Goal: Task Accomplishment & Management: Manage account settings

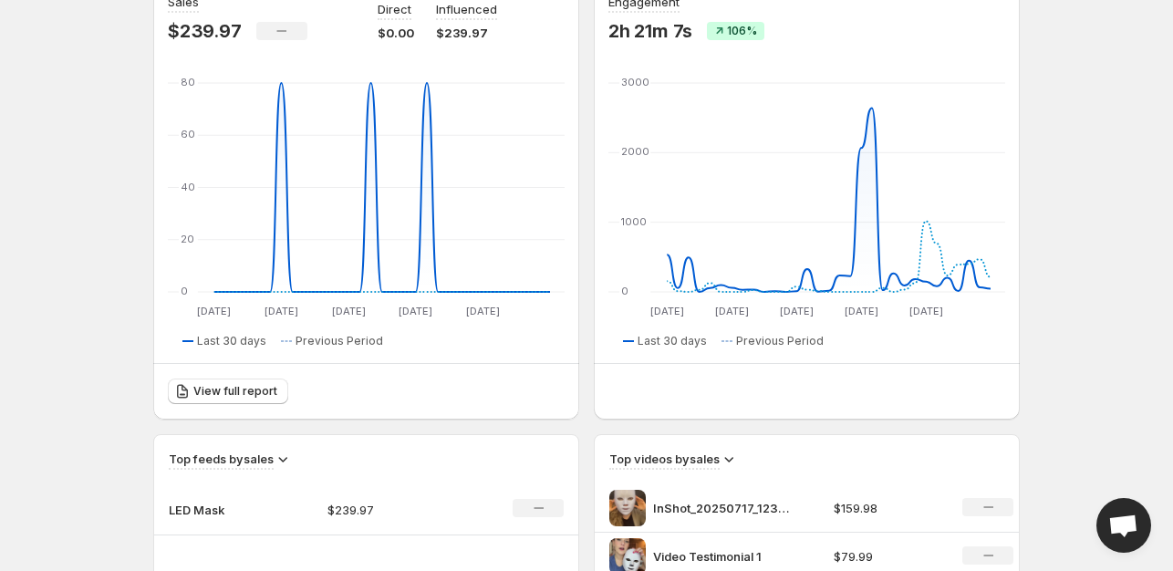
scroll to position [182, 0]
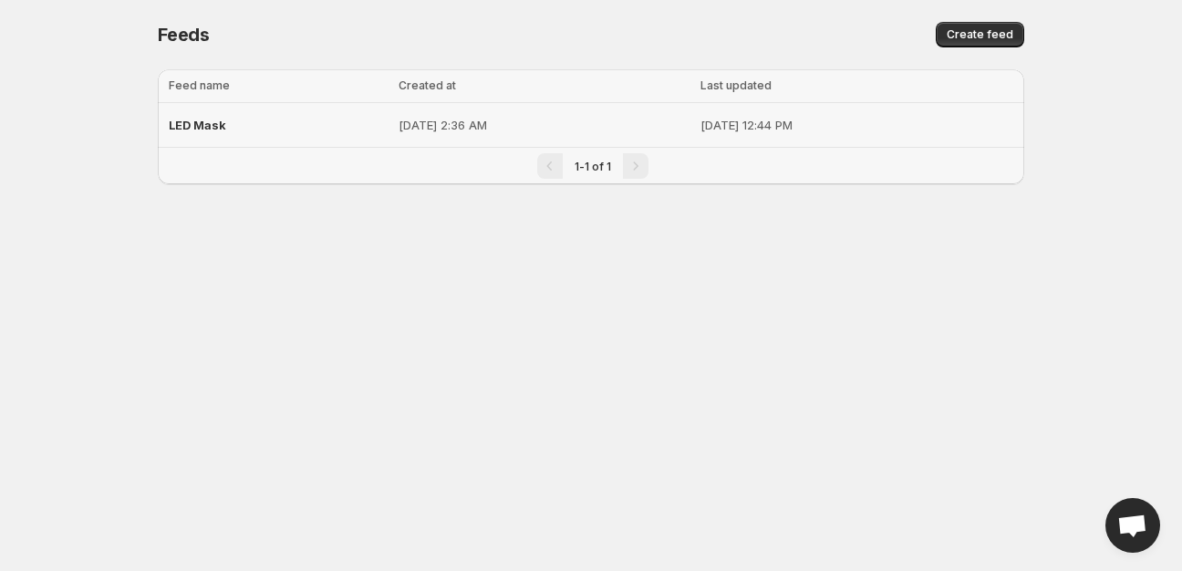
click at [277, 127] on div "LED Mask" at bounding box center [278, 125] width 219 height 33
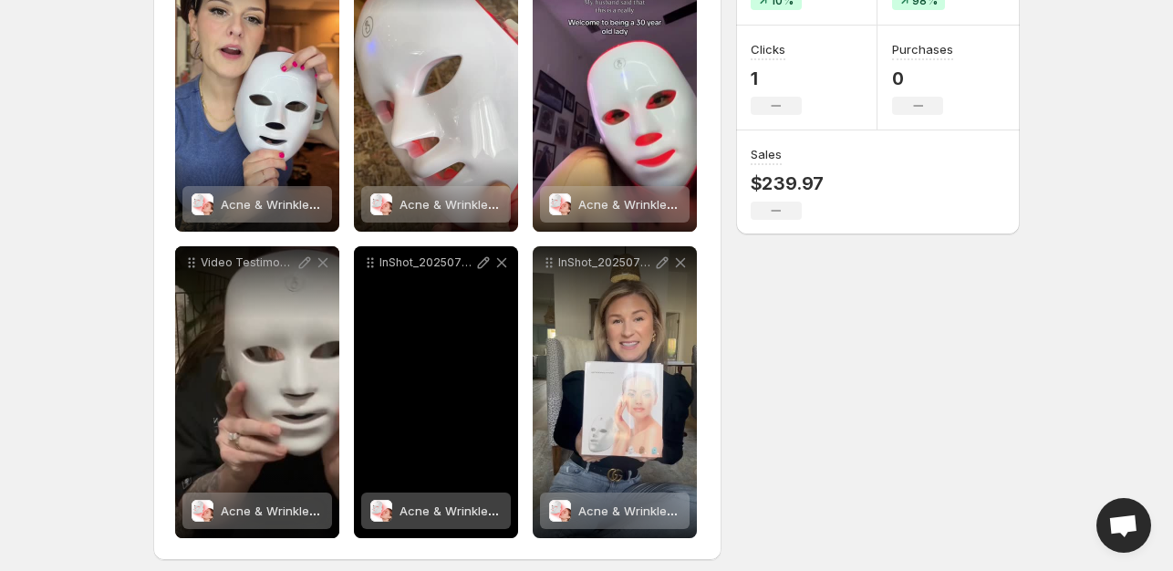
scroll to position [355, 0]
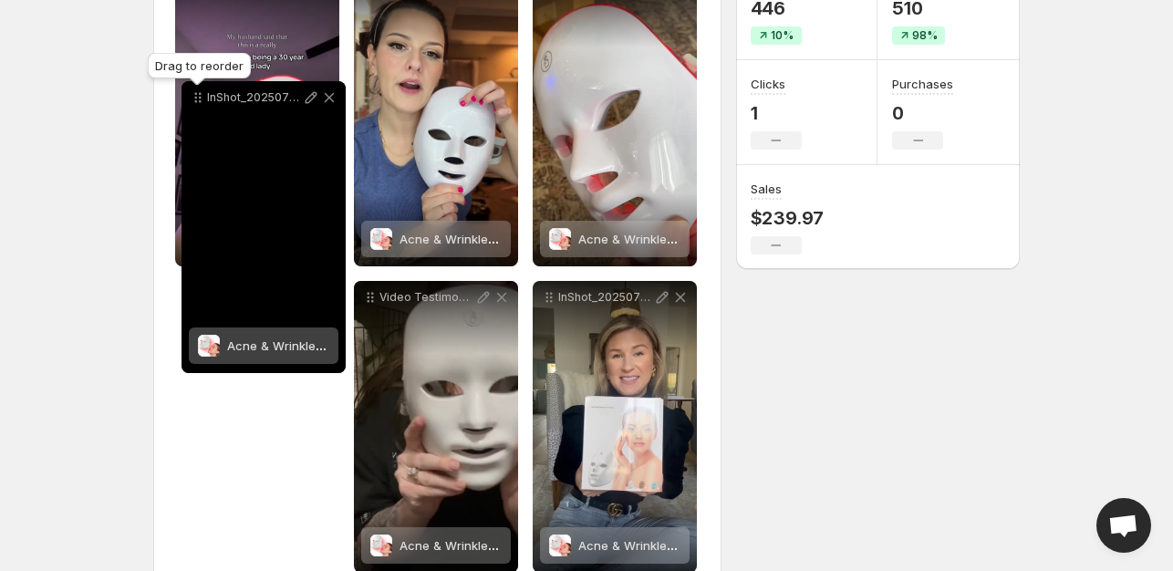
drag, startPoint x: 369, startPoint y: 253, endPoint x: 194, endPoint y: 67, distance: 254.9
click at [194, 88] on icon at bounding box center [198, 97] width 18 height 18
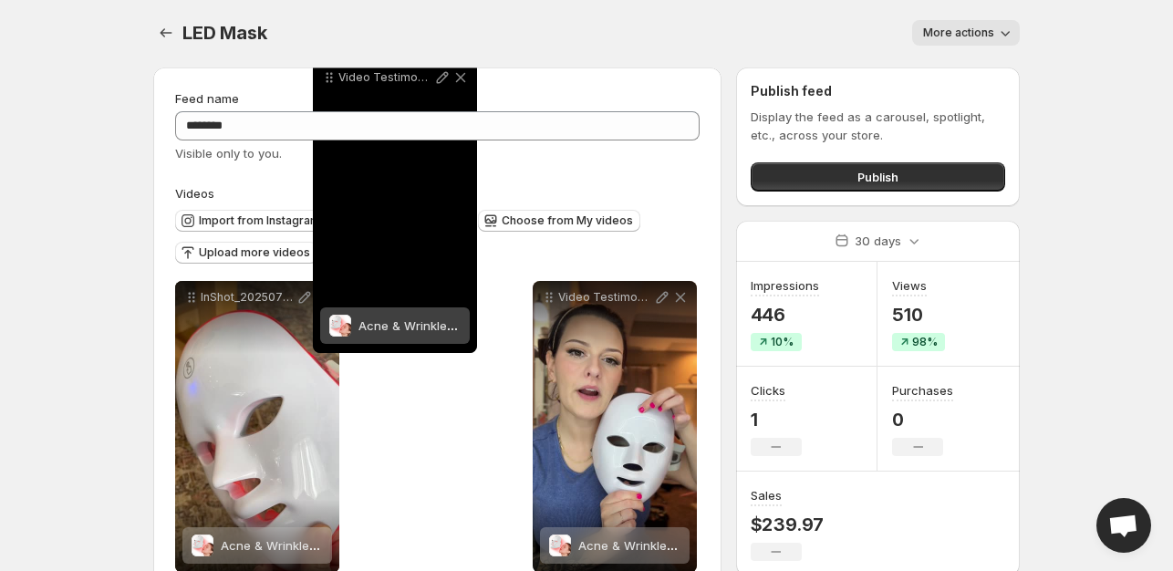
scroll to position [0, 0]
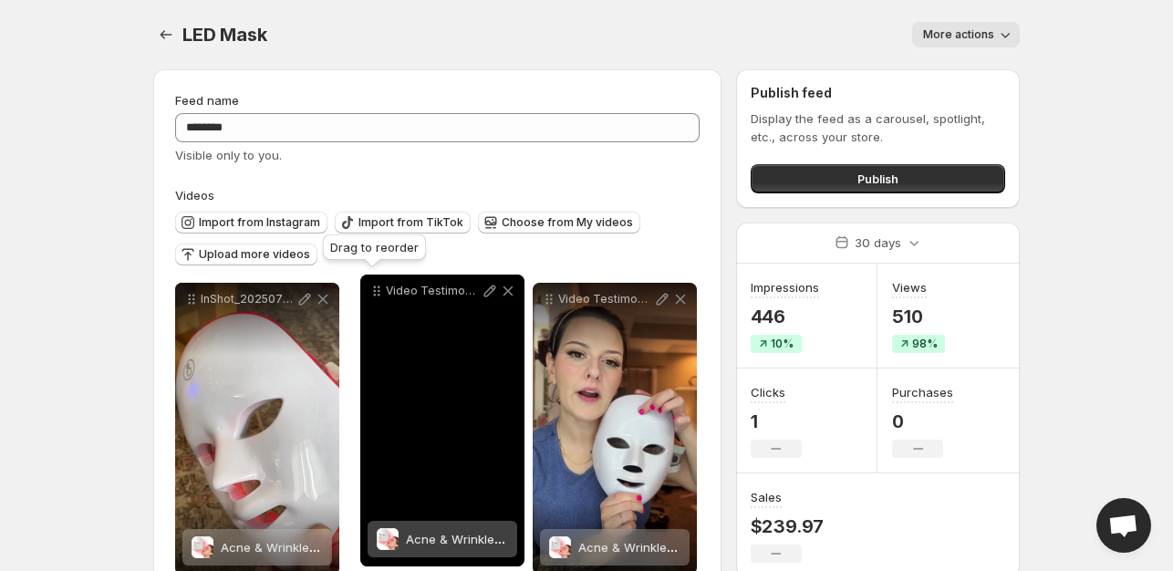
drag, startPoint x: 372, startPoint y: 250, endPoint x: 384, endPoint y: 304, distance: 55.1
click at [380, 293] on icon at bounding box center [379, 291] width 3 height 3
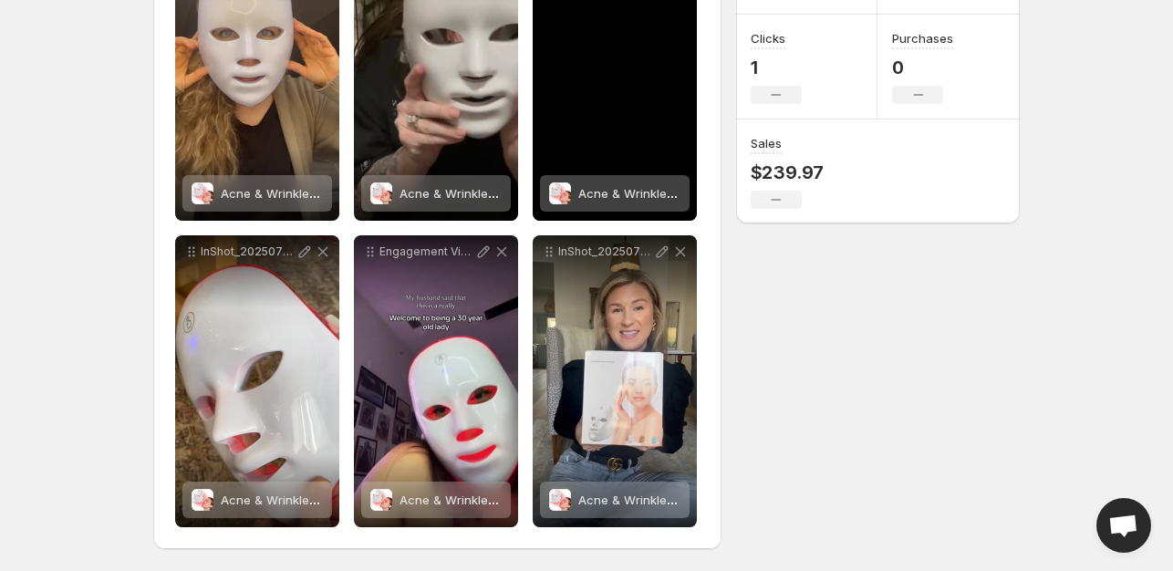
scroll to position [172, 0]
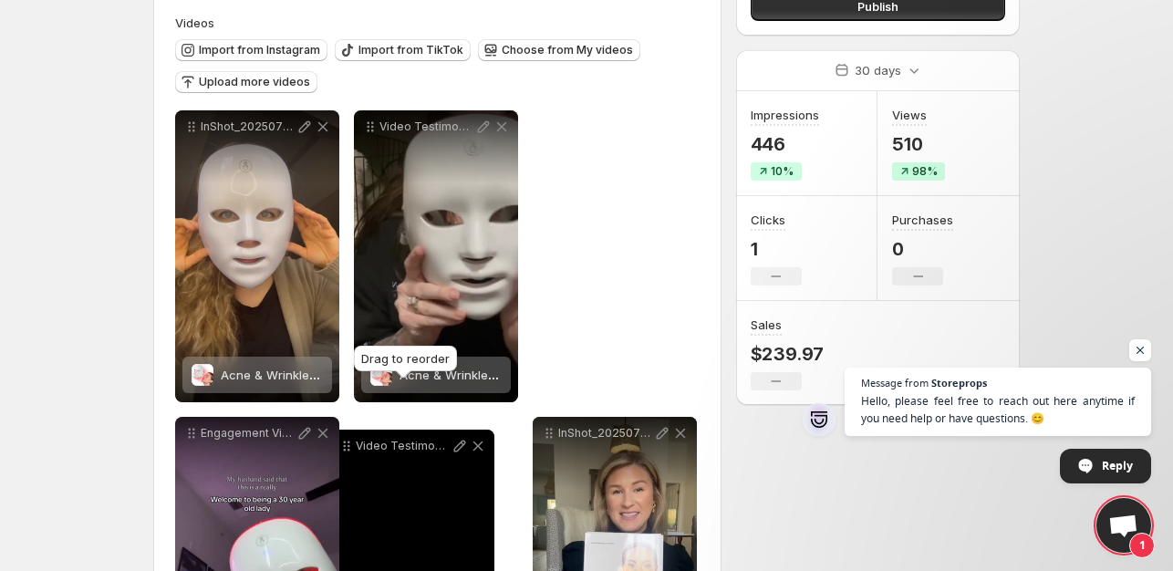
drag, startPoint x: 554, startPoint y: 126, endPoint x: 347, endPoint y: 450, distance: 384.4
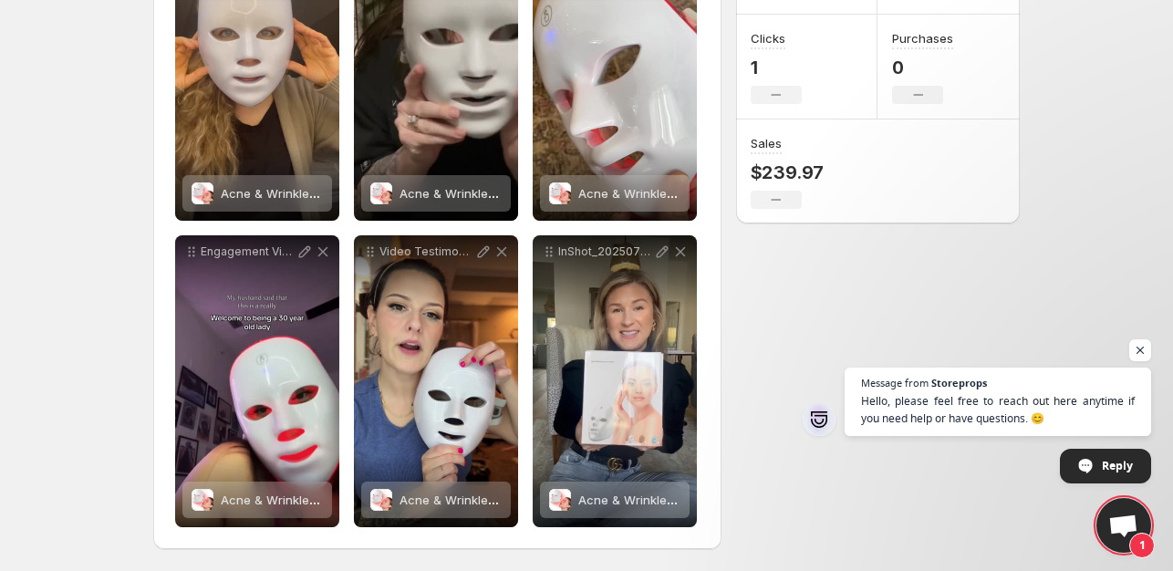
scroll to position [0, 0]
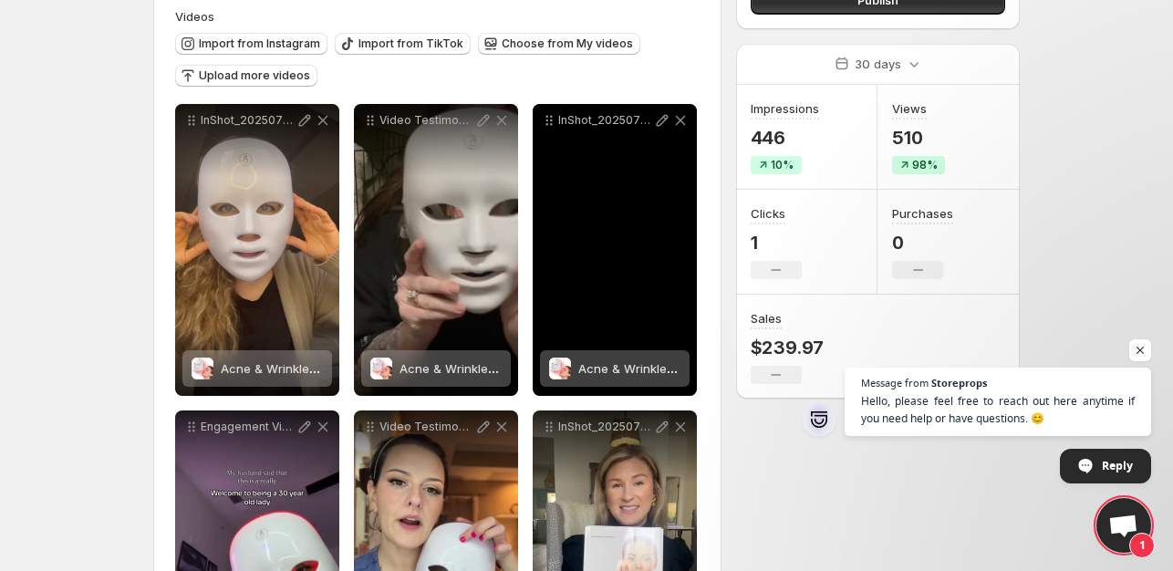
scroll to position [182, 0]
